Goal: Information Seeking & Learning: Learn about a topic

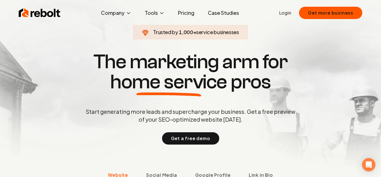
click at [178, 16] on link "Pricing" at bounding box center [186, 12] width 25 height 11
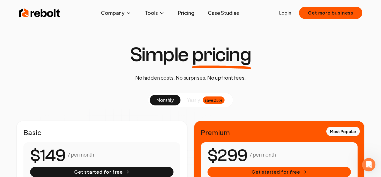
click at [194, 97] on span "yearly" at bounding box center [193, 100] width 13 height 7
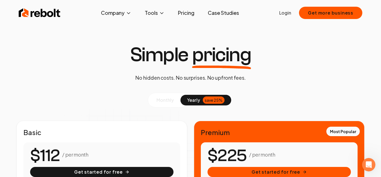
click at [165, 100] on span "monthly" at bounding box center [165, 100] width 17 height 6
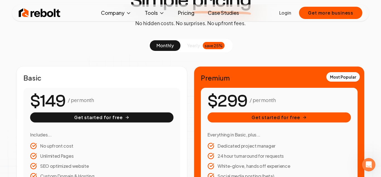
scroll to position [51, 0]
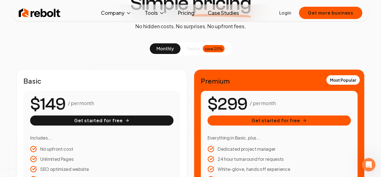
click at [224, 12] on link "Case Studies" at bounding box center [223, 12] width 40 height 11
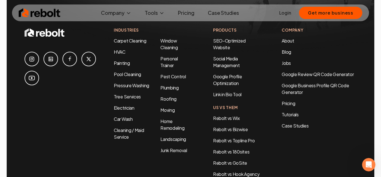
scroll to position [1250, 0]
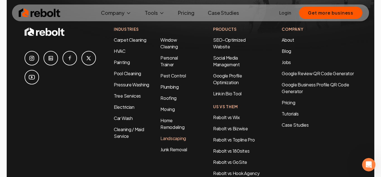
click at [181, 135] on link "Landscaping" at bounding box center [173, 138] width 25 height 6
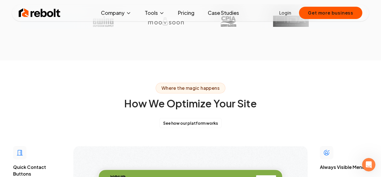
scroll to position [1315, 0]
click at [224, 13] on link "Case Studies" at bounding box center [223, 12] width 40 height 11
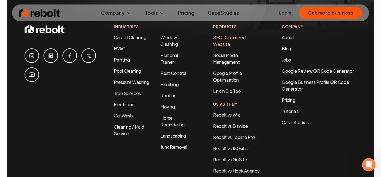
scroll to position [1251, 0]
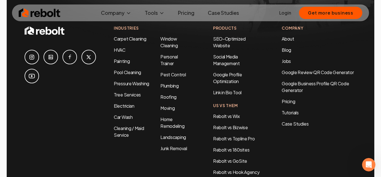
click at [219, 10] on link "Case Studies" at bounding box center [223, 12] width 40 height 11
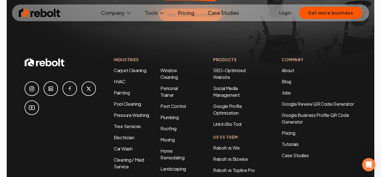
scroll to position [1221, 0]
